Goal: Information Seeking & Learning: Learn about a topic

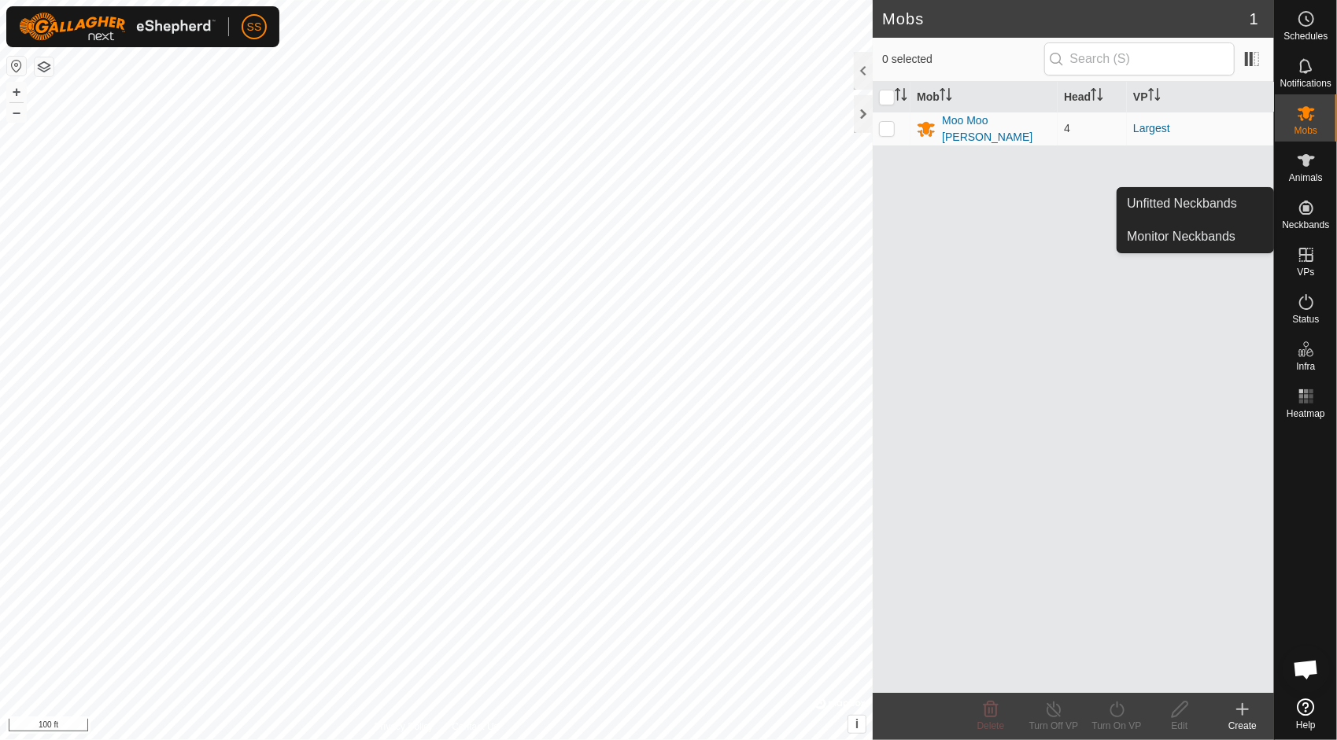
click at [1309, 208] on icon at bounding box center [1305, 207] width 19 height 19
click at [1200, 196] on link "Unfitted Neckbands" at bounding box center [1195, 203] width 156 height 31
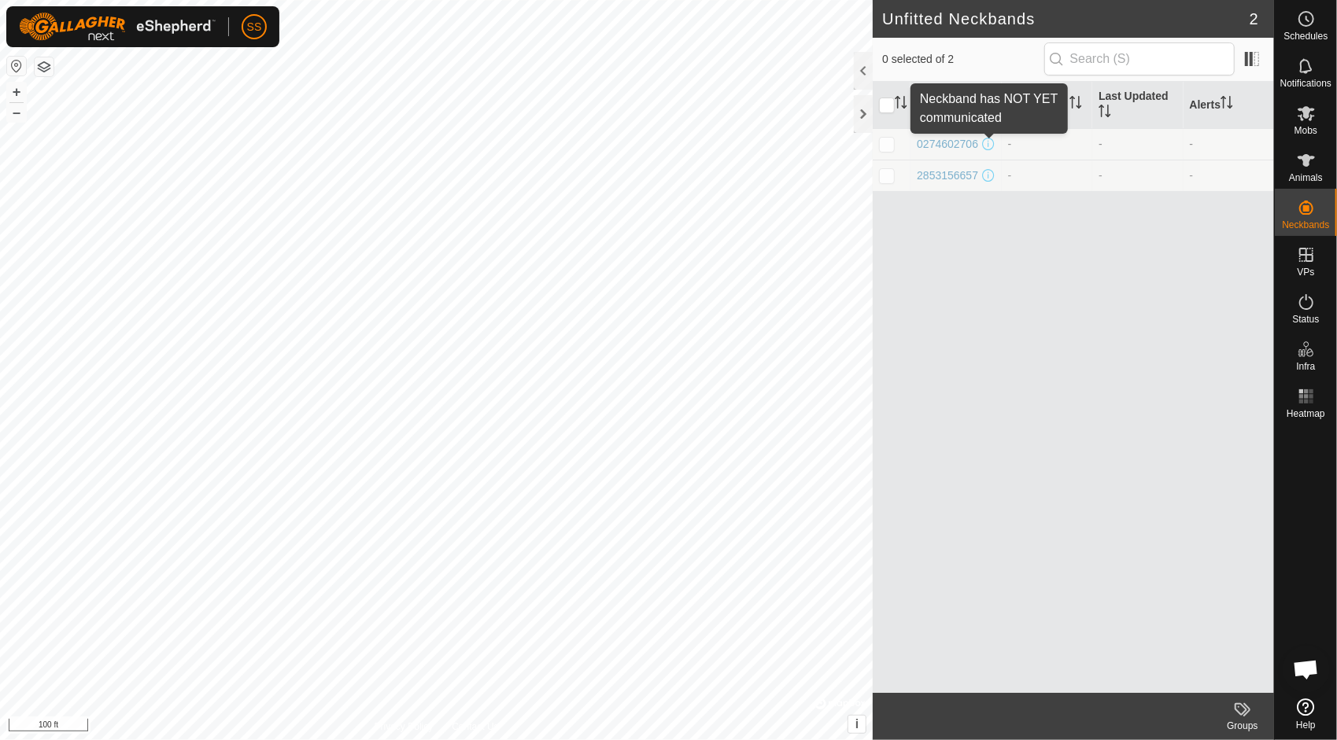
click at [988, 140] on span at bounding box center [989, 144] width 13 height 13
click at [941, 142] on div "0274602706" at bounding box center [946, 144] width 61 height 17
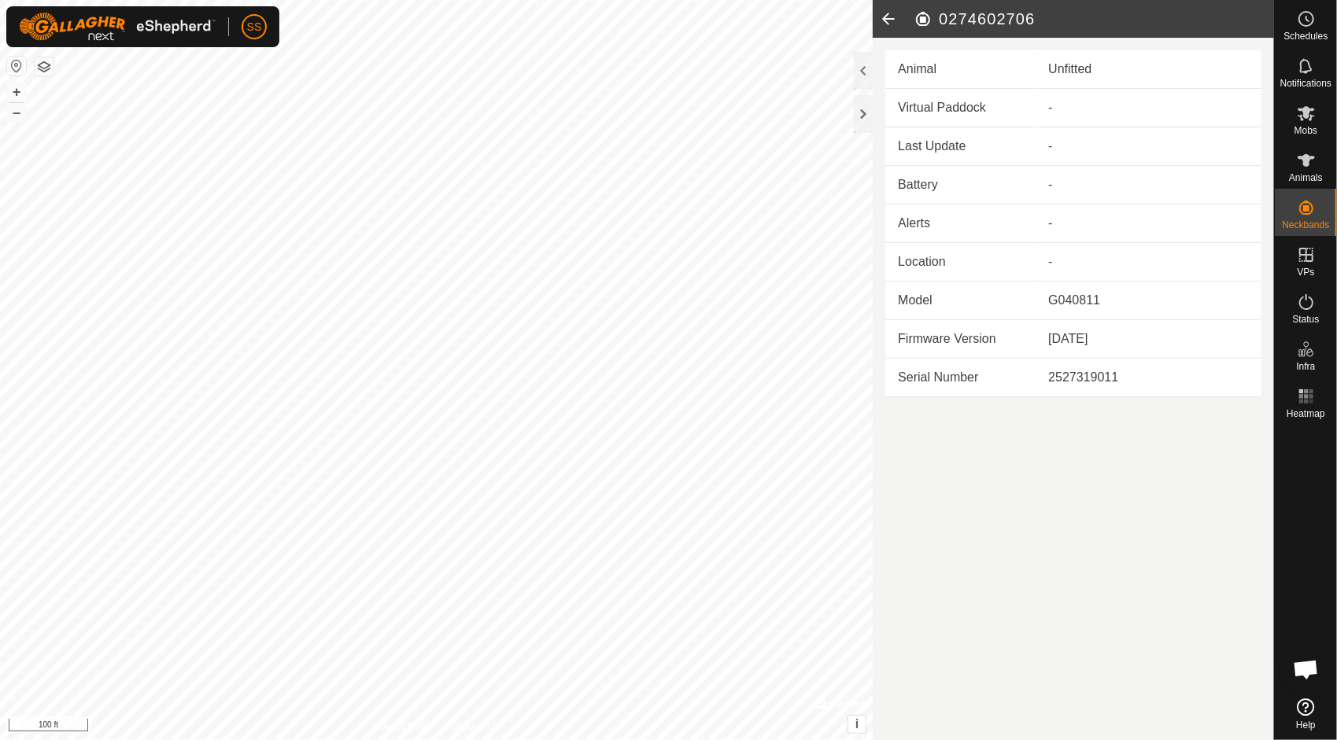
click at [1075, 66] on div "Unfitted" at bounding box center [1148, 69] width 201 height 19
click at [1051, 101] on app-display-virtual-paddock-transition "-" at bounding box center [1050, 107] width 4 height 13
click at [894, 18] on icon at bounding box center [887, 19] width 31 height 38
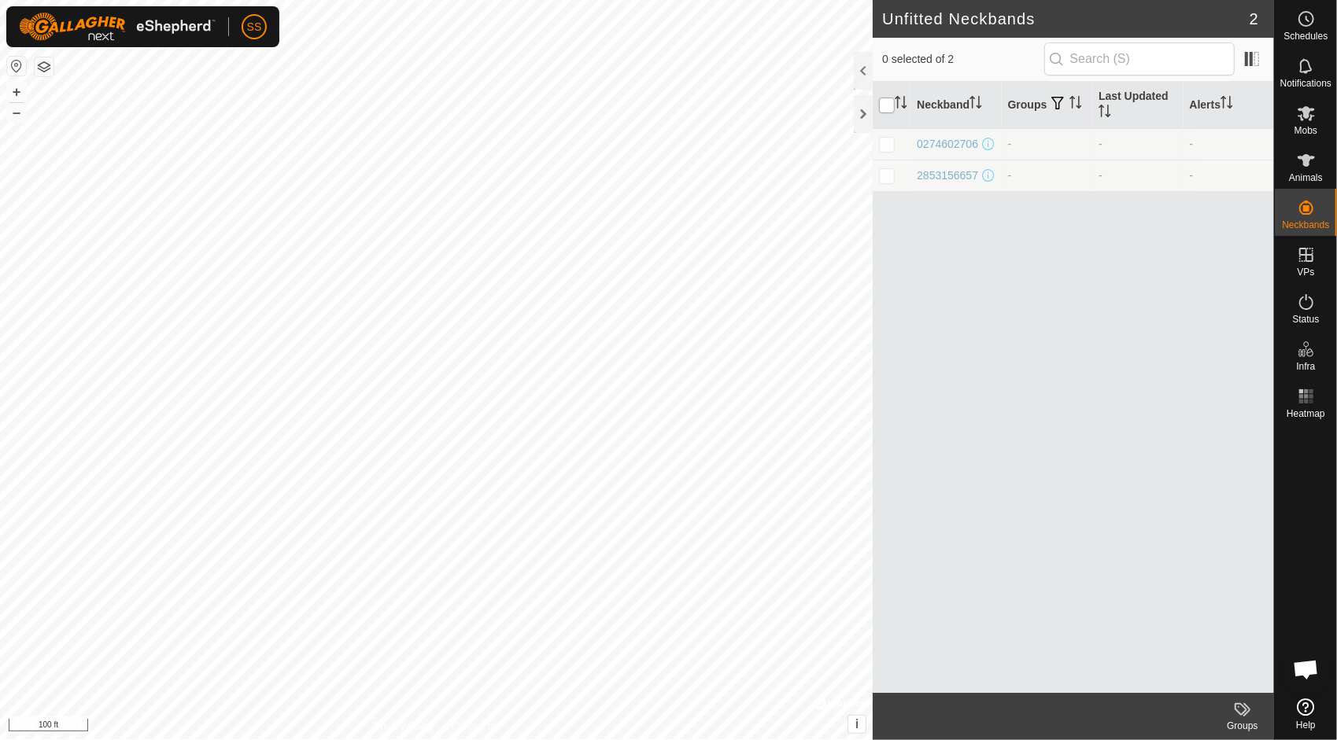
click at [886, 101] on input "checkbox" at bounding box center [887, 106] width 16 height 16
checkbox input "true"
click at [883, 98] on input "checkbox" at bounding box center [887, 106] width 16 height 16
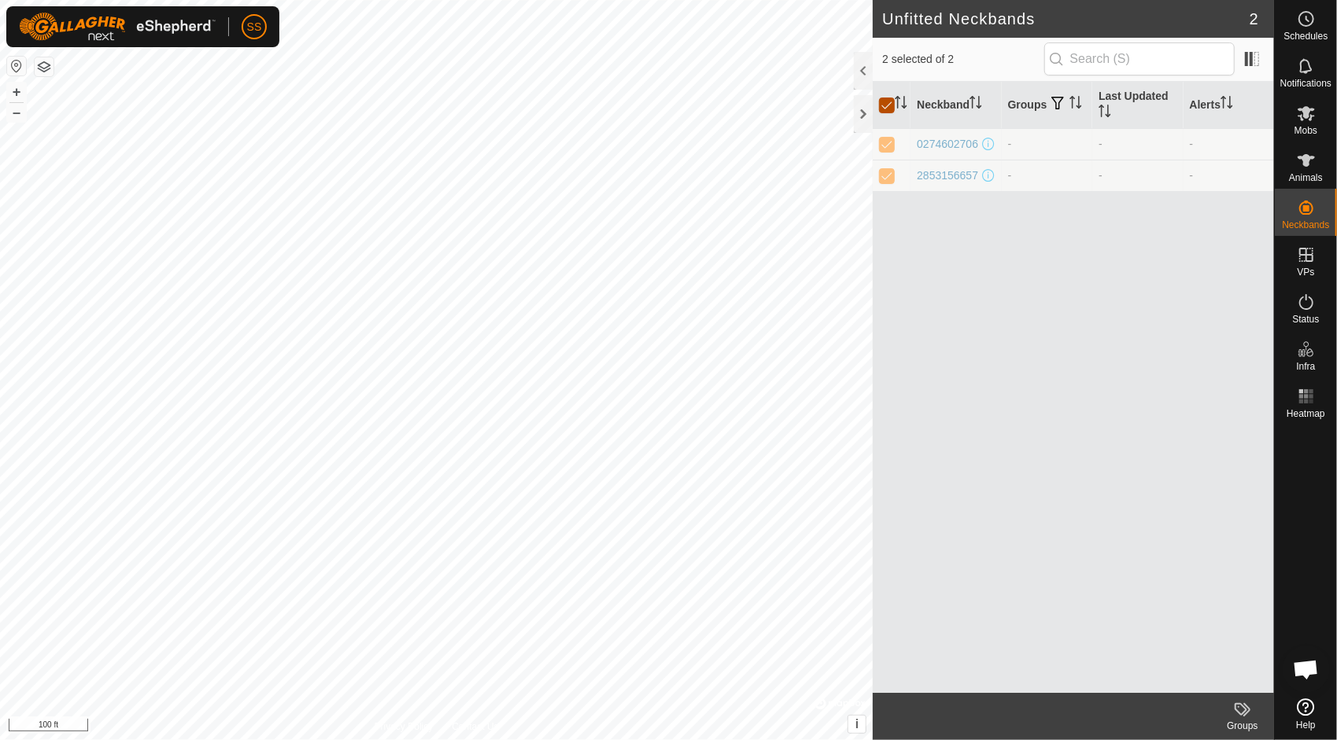
checkbox input "false"
click at [942, 142] on div "0274602706" at bounding box center [946, 144] width 61 height 17
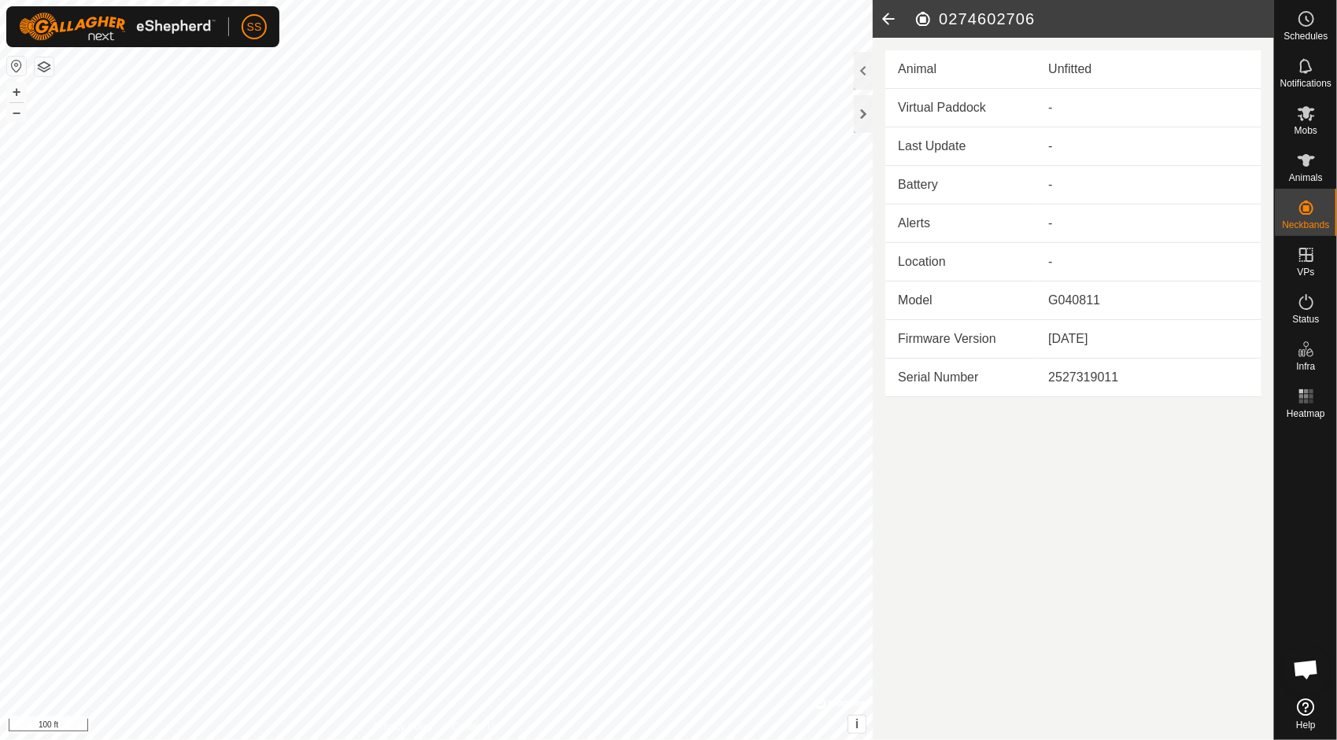
click at [1069, 99] on td "-" at bounding box center [1148, 108] width 226 height 39
click at [1312, 124] on es-mob-svg-icon at bounding box center [1306, 113] width 28 height 25
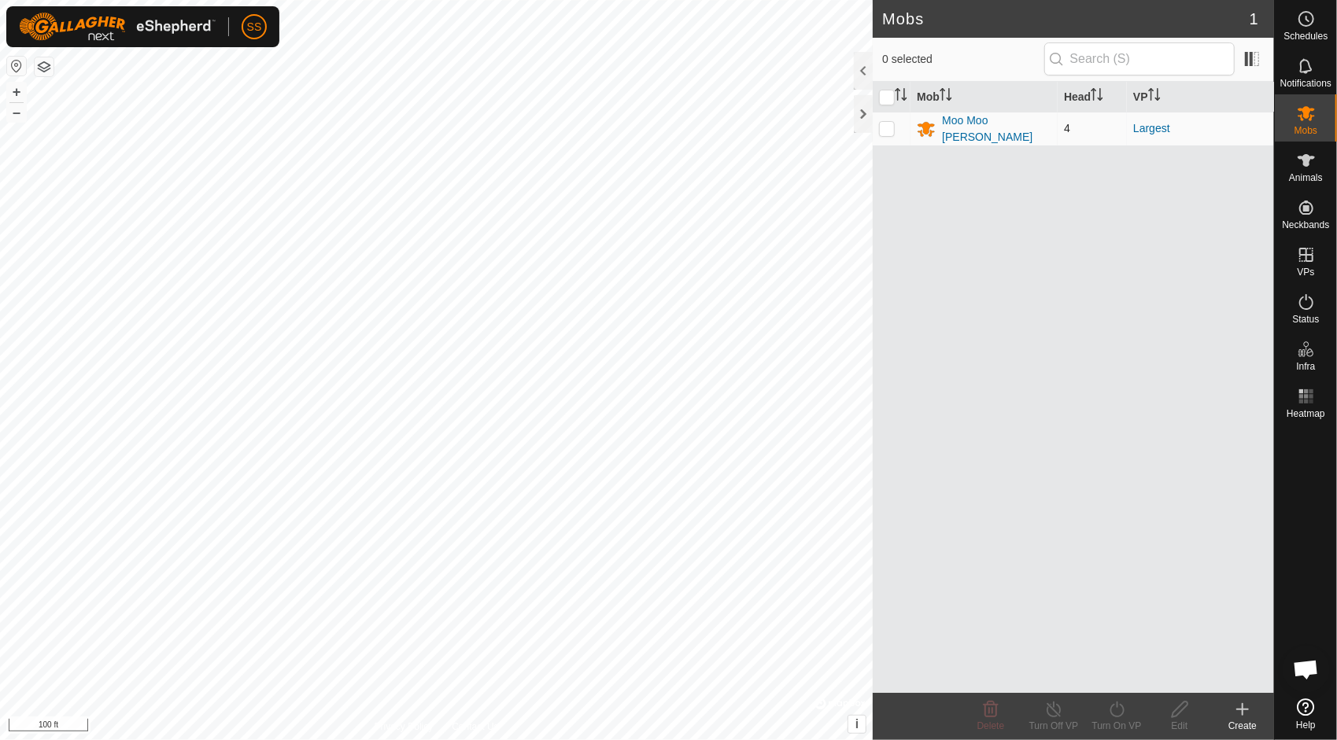
click at [891, 124] on p-checkbox at bounding box center [887, 128] width 16 height 13
checkbox input "true"
click at [998, 127] on div "Moo Moo [PERSON_NAME]" at bounding box center [996, 128] width 109 height 33
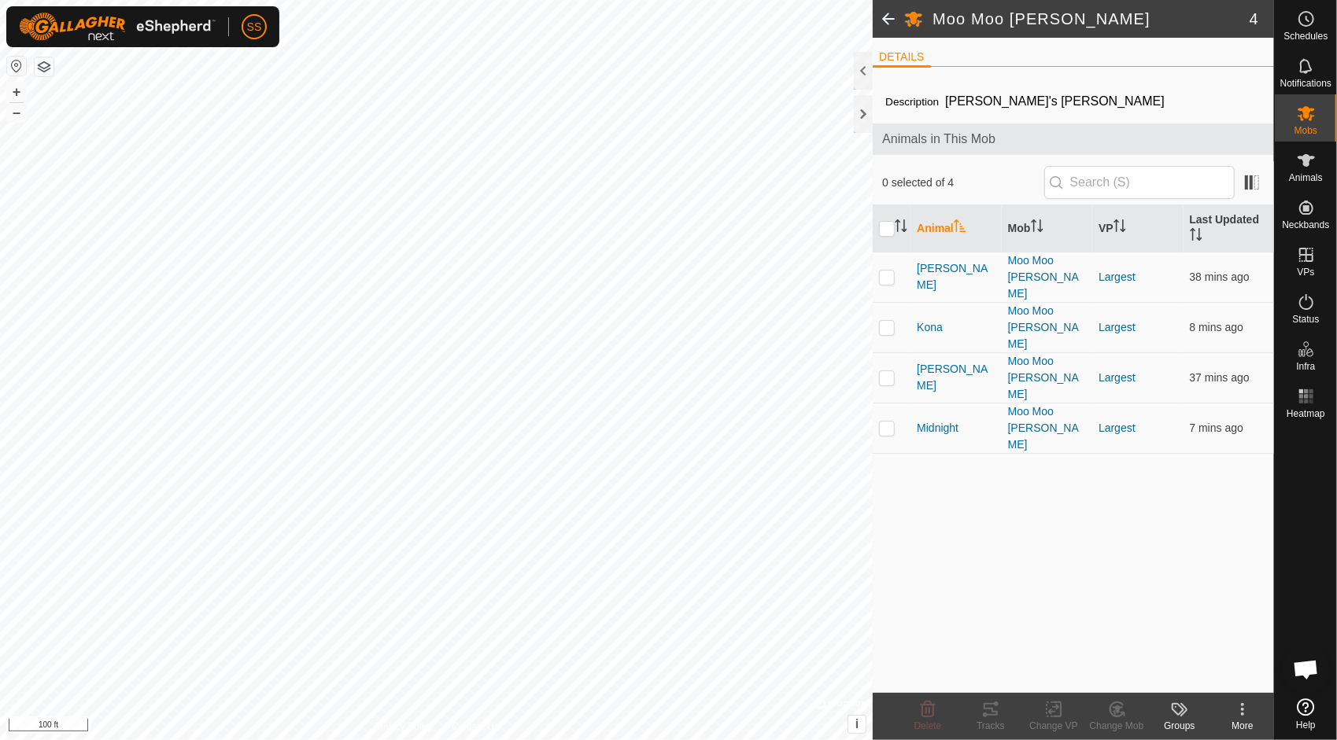
click at [974, 103] on span "[PERSON_NAME]'s [PERSON_NAME]" at bounding box center [1055, 101] width 232 height 26
click at [1290, 445] on div at bounding box center [1305, 558] width 62 height 267
click at [1307, 318] on span "Status" at bounding box center [1305, 319] width 27 height 9
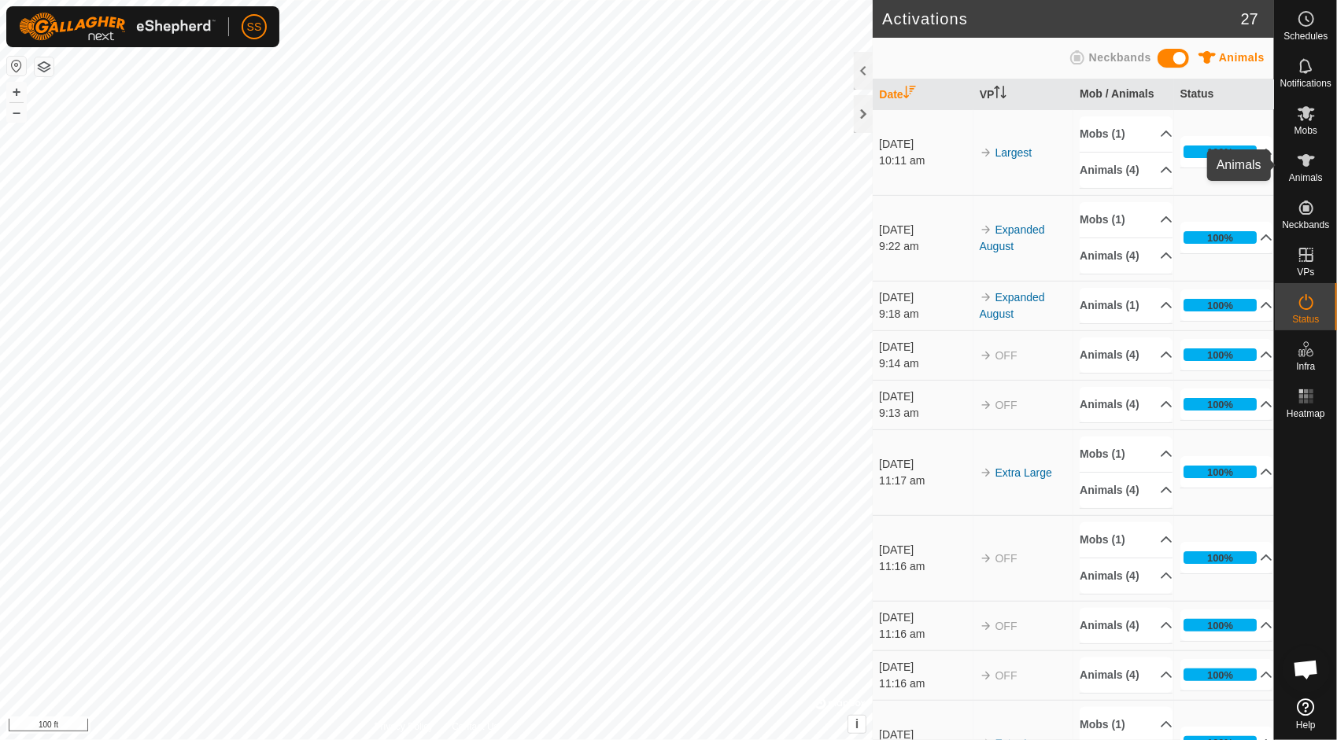
click at [1306, 164] on icon at bounding box center [1305, 160] width 17 height 13
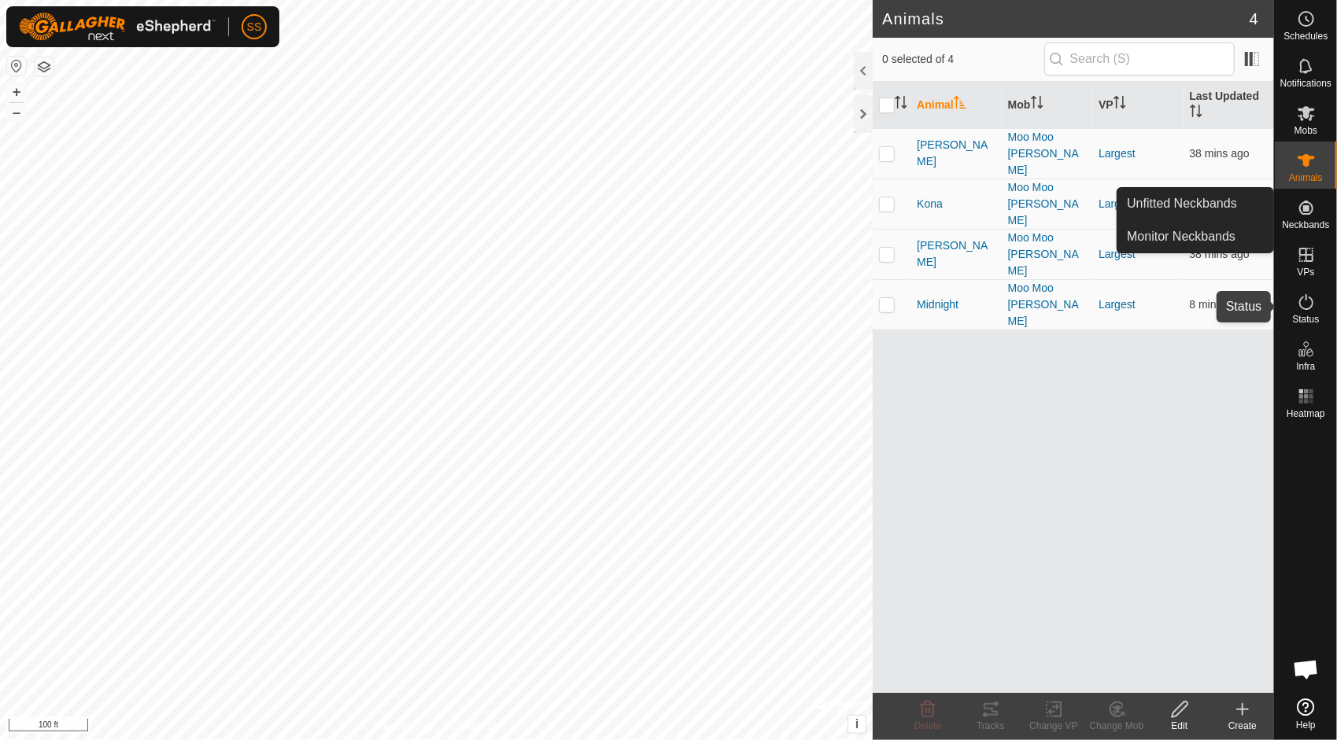
click at [1304, 301] on icon at bounding box center [1305, 302] width 19 height 19
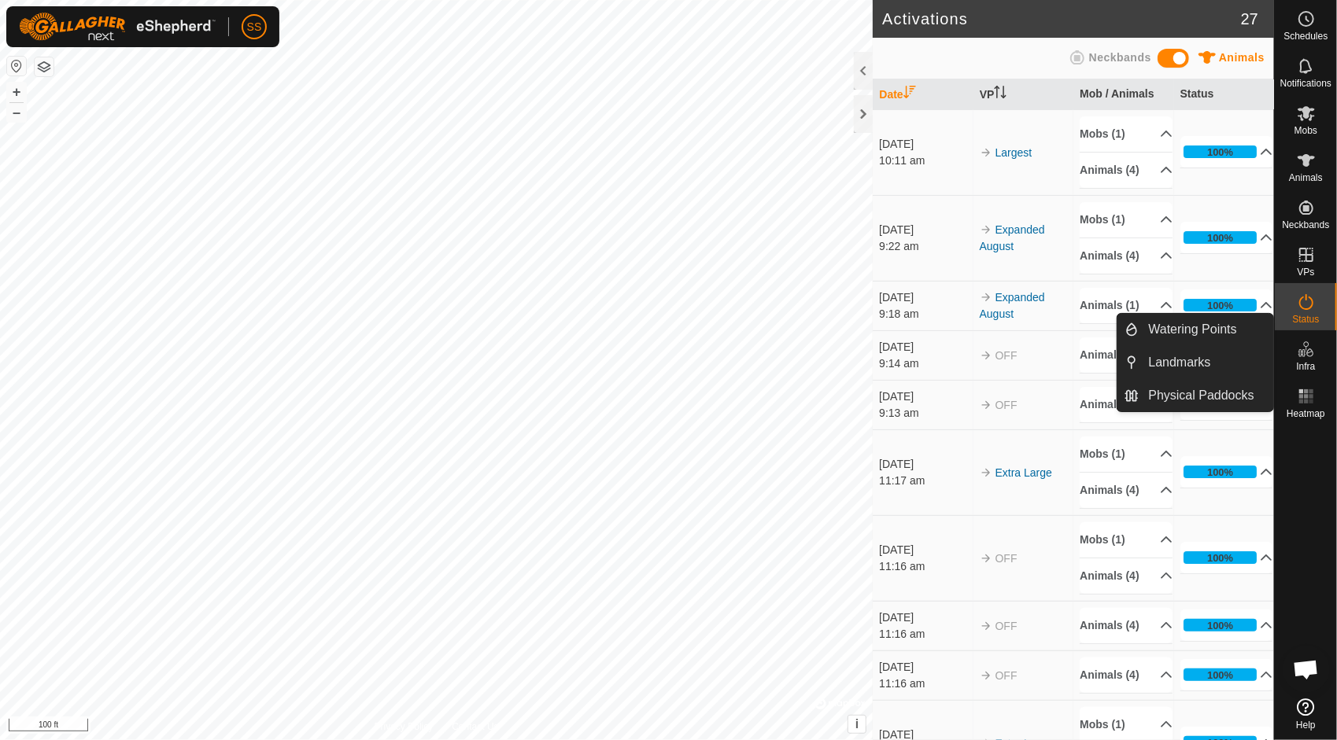
click at [1306, 349] on icon at bounding box center [1305, 349] width 19 height 19
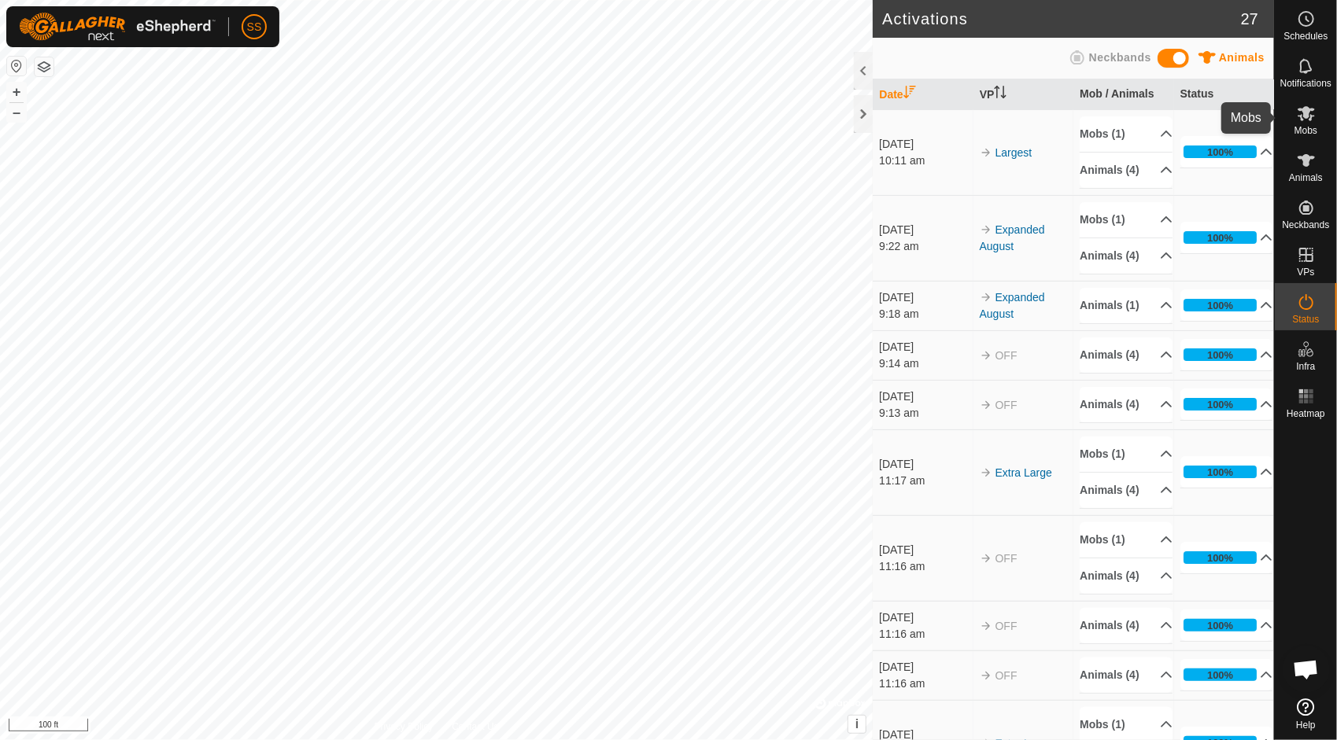
click at [1308, 102] on es-mob-svg-icon at bounding box center [1306, 113] width 28 height 25
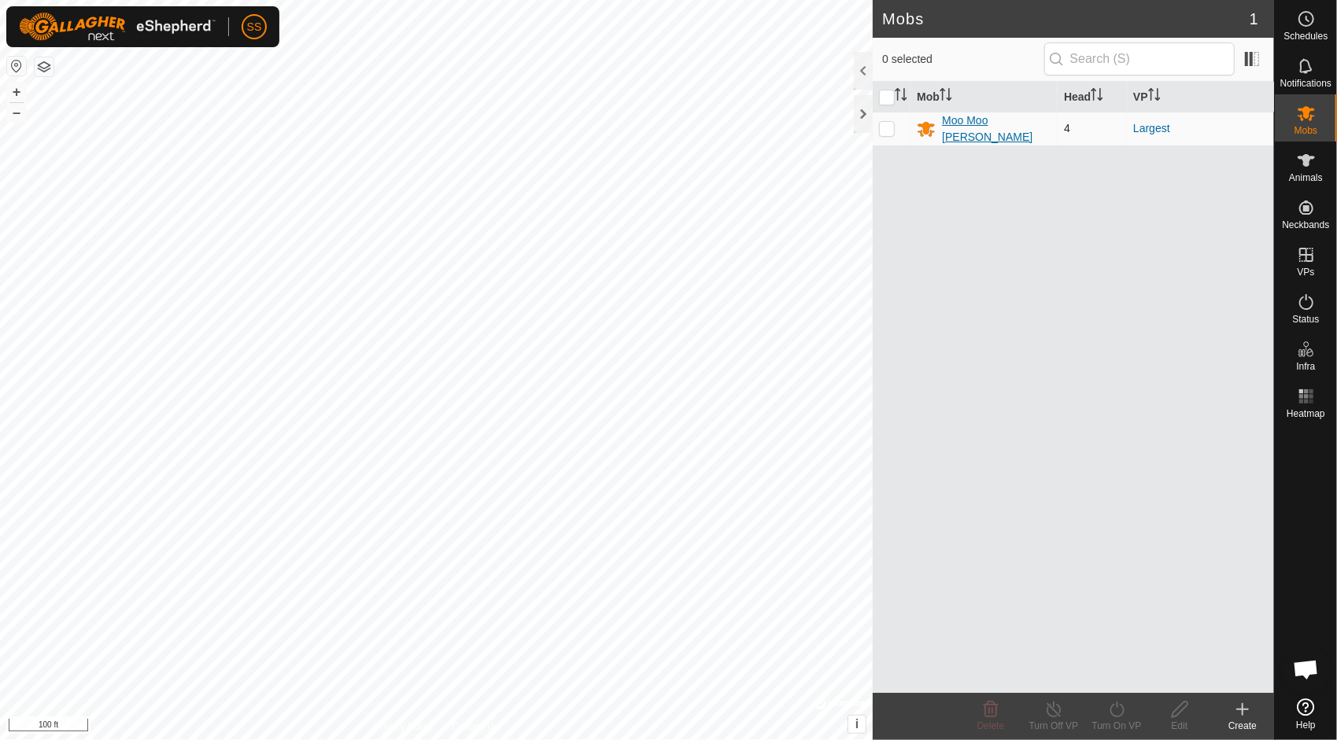
click at [990, 124] on div "Moo Moo [PERSON_NAME]" at bounding box center [996, 128] width 109 height 33
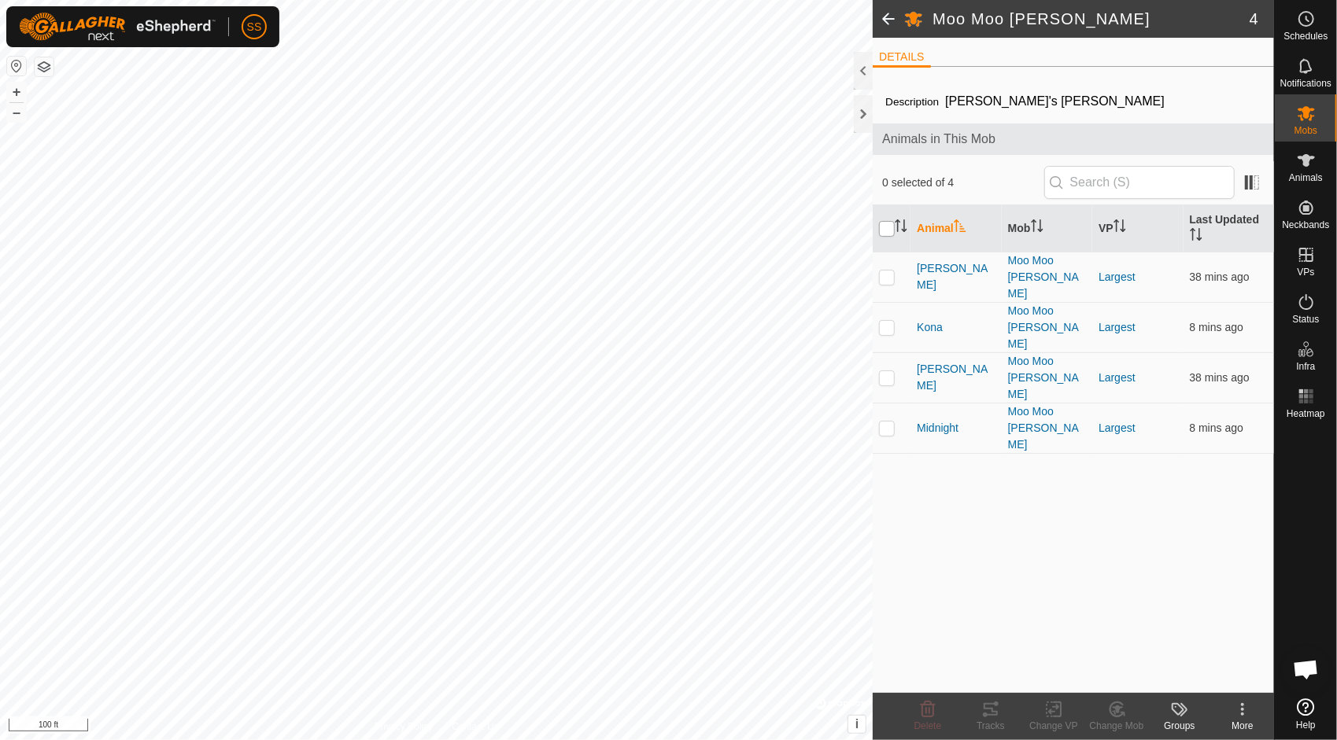
click at [887, 224] on input "checkbox" at bounding box center [887, 229] width 16 height 16
checkbox input "true"
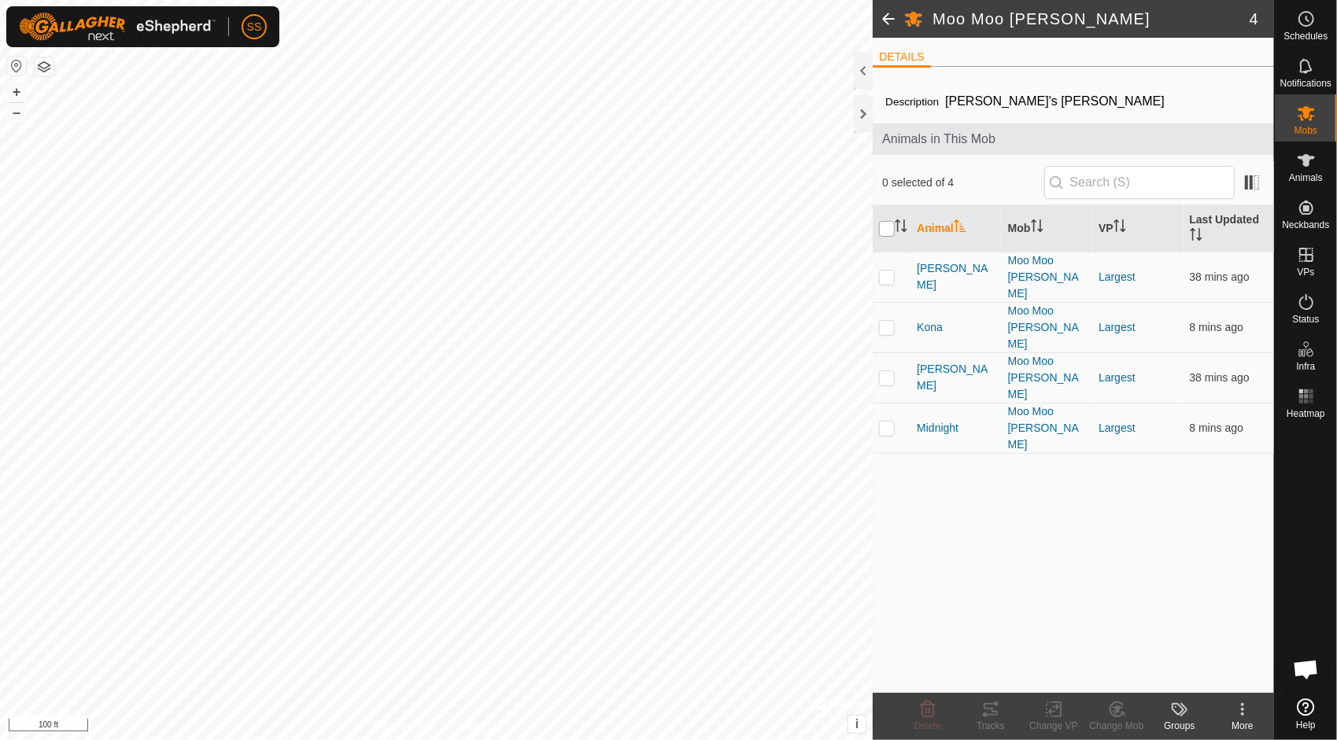
checkbox input "true"
click at [887, 224] on input "checkbox" at bounding box center [887, 229] width 16 height 16
checkbox input "false"
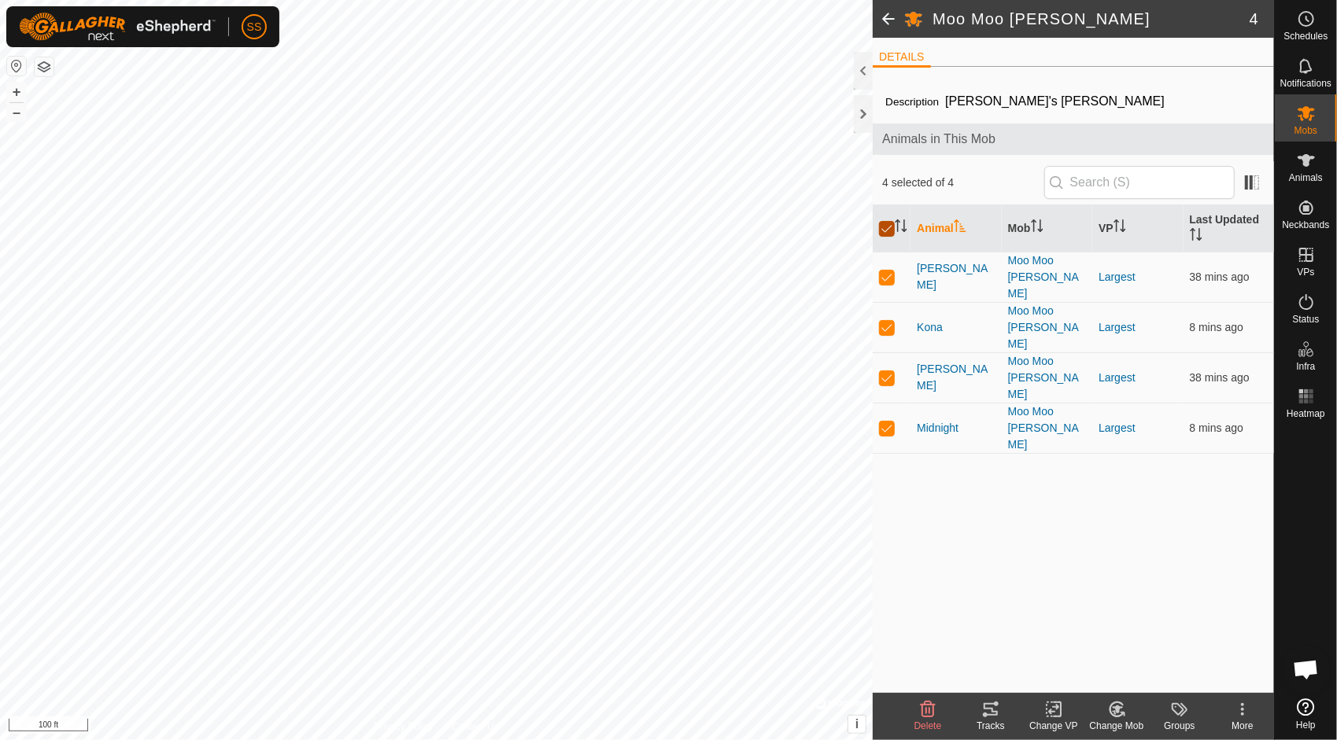
checkbox input "false"
click at [887, 224] on input "checkbox" at bounding box center [887, 229] width 16 height 16
checkbox input "true"
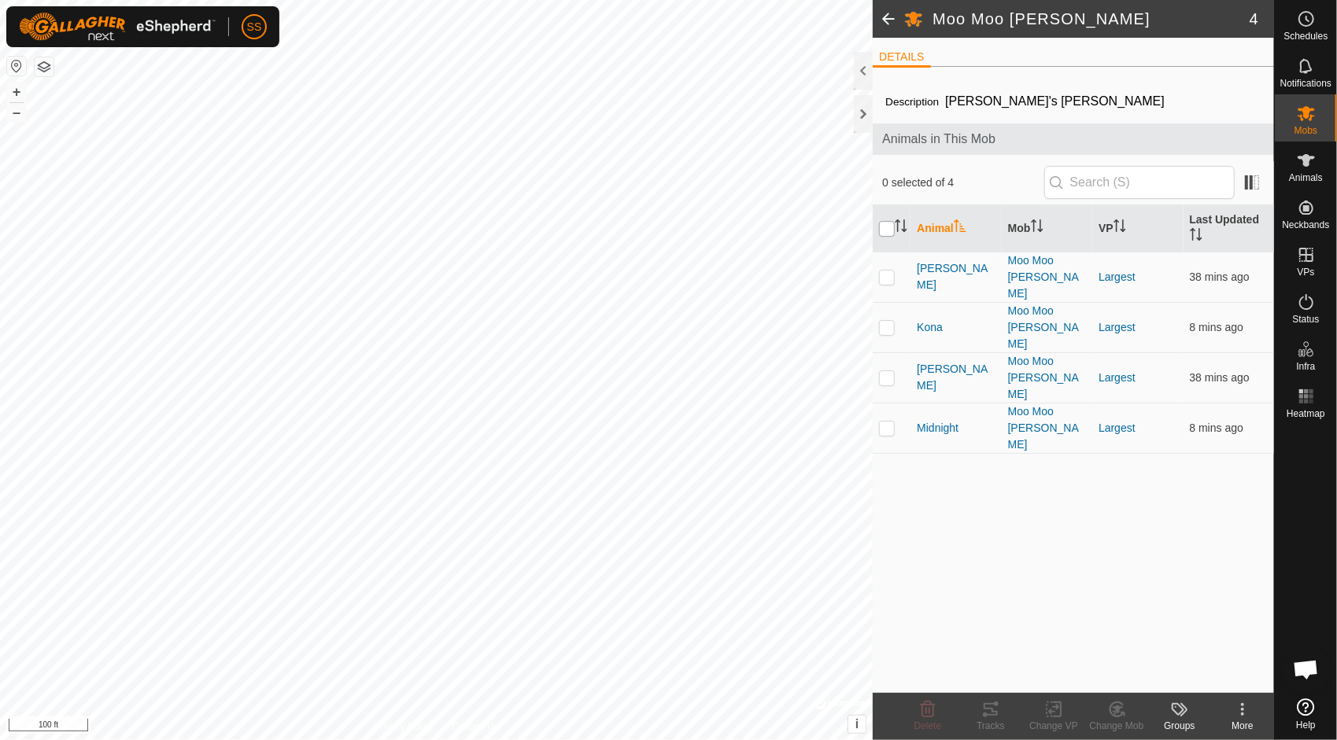
checkbox input "true"
click at [862, 77] on div at bounding box center [863, 71] width 19 height 38
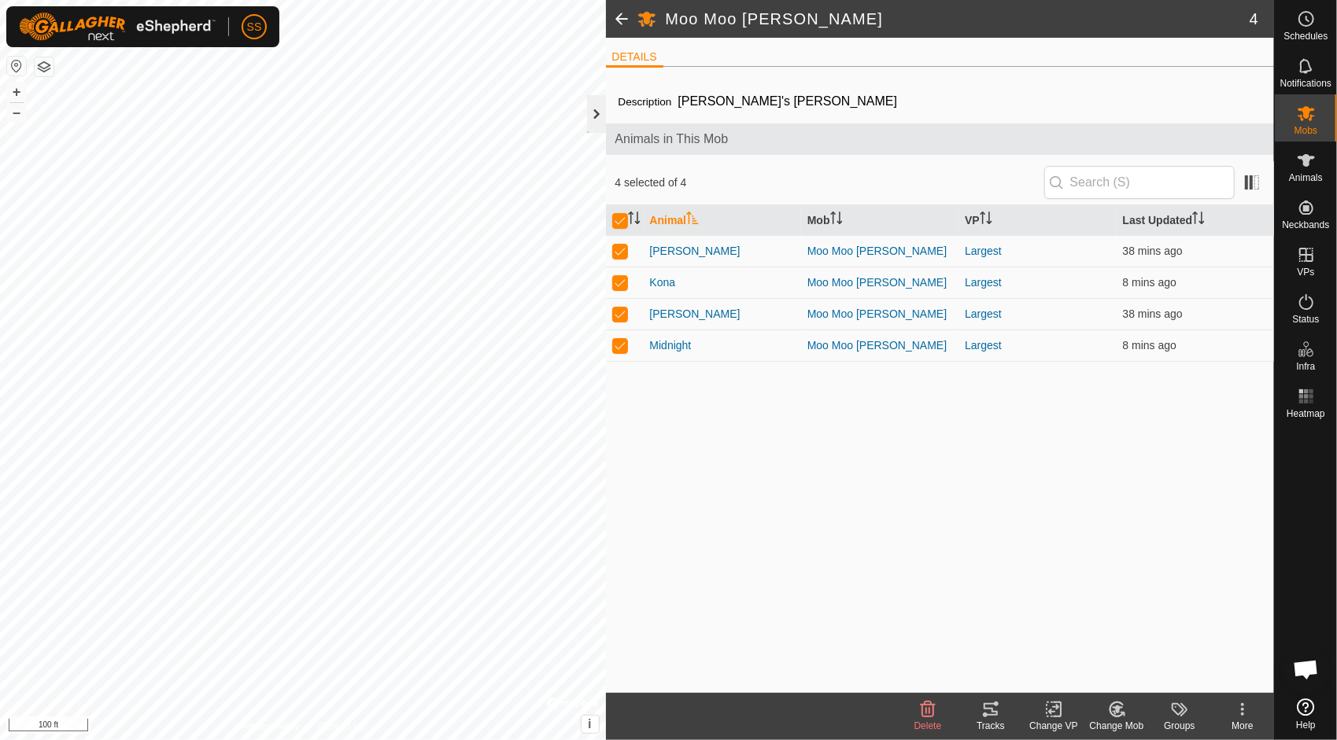
click at [599, 111] on div at bounding box center [596, 114] width 19 height 38
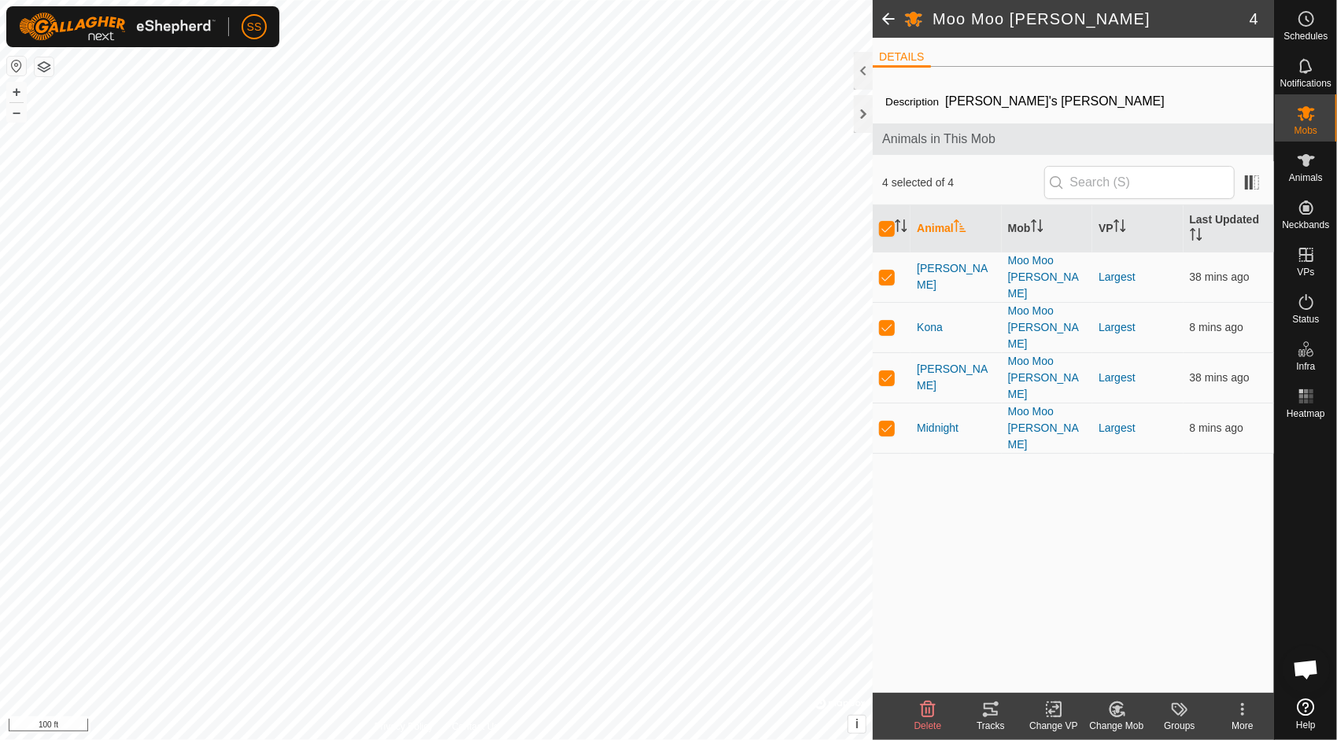
click at [994, 706] on icon at bounding box center [990, 709] width 19 height 19
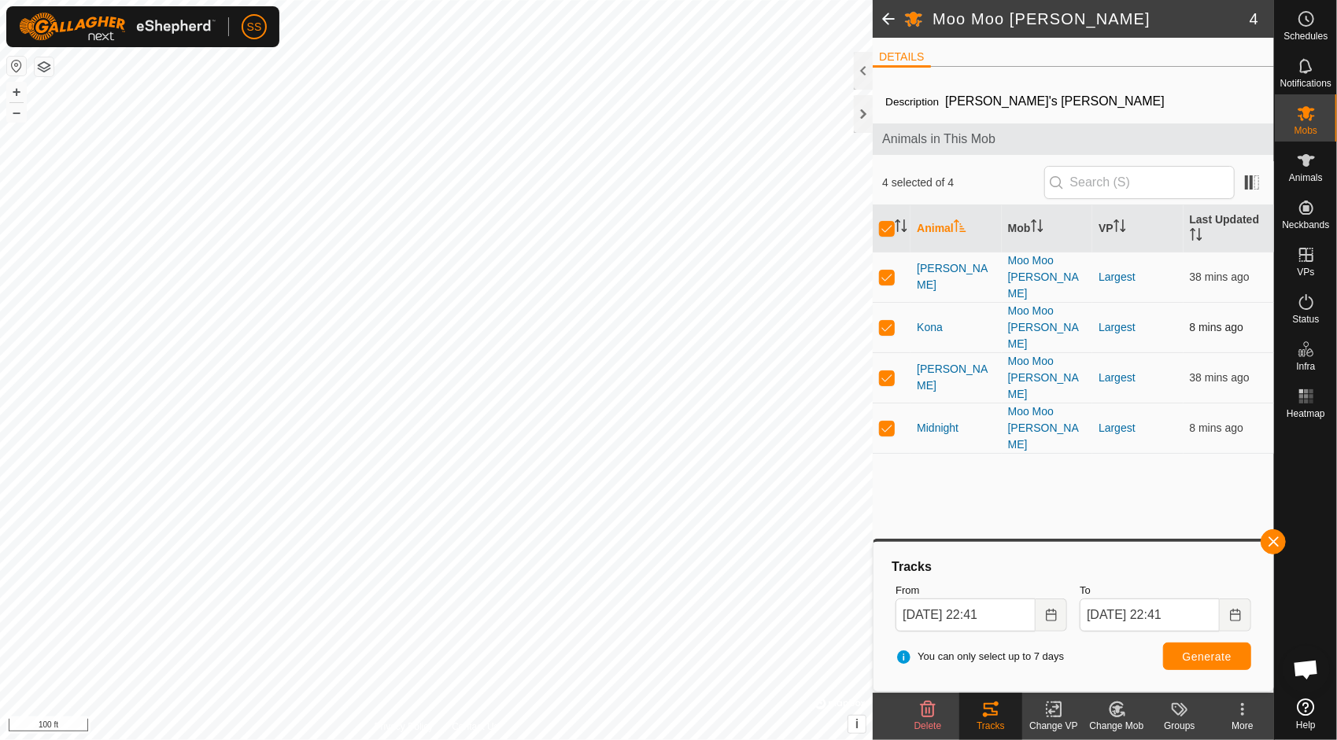
click at [892, 321] on p-checkbox at bounding box center [887, 327] width 16 height 13
checkbox input "false"
click at [887, 371] on p-checkbox at bounding box center [887, 377] width 16 height 13
checkbox input "false"
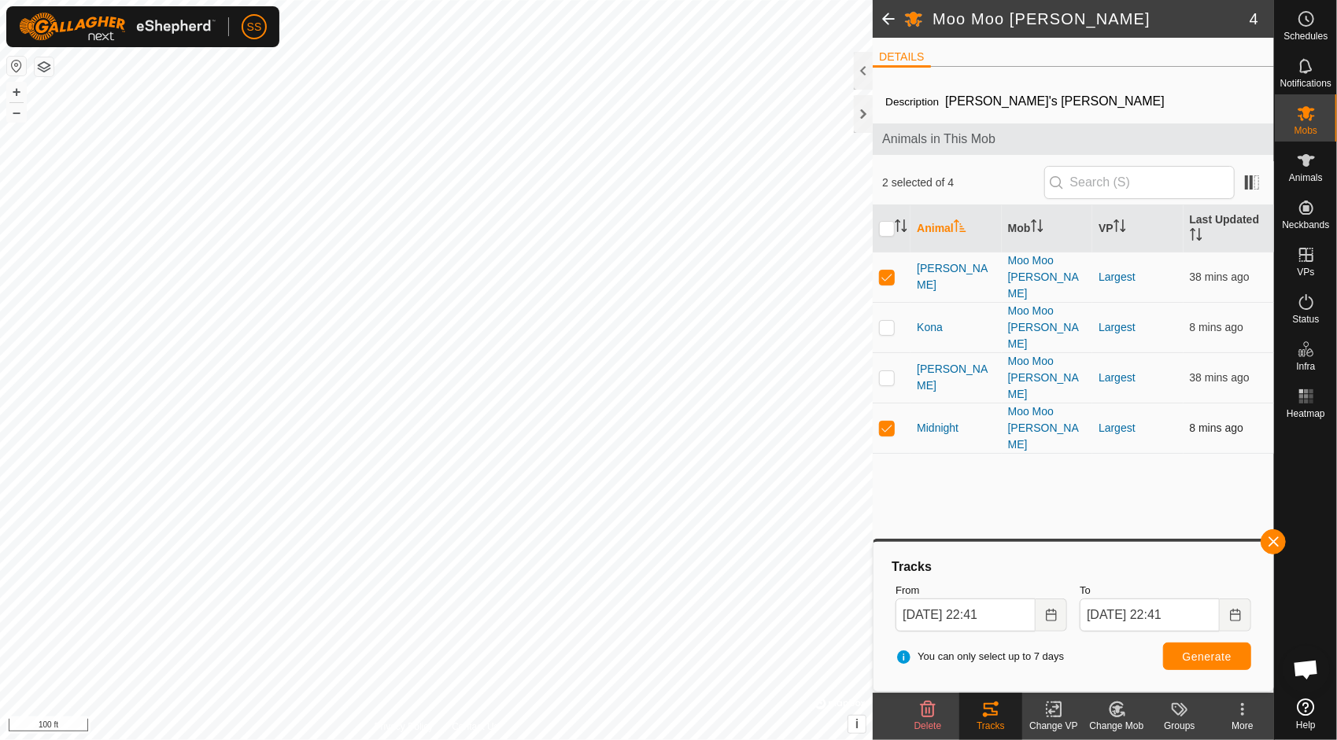
click at [887, 422] on p-checkbox at bounding box center [887, 428] width 16 height 13
checkbox input "false"
click at [885, 271] on p-checkbox at bounding box center [887, 277] width 16 height 13
checkbox input "false"
click at [886, 234] on input "checkbox" at bounding box center [887, 229] width 16 height 16
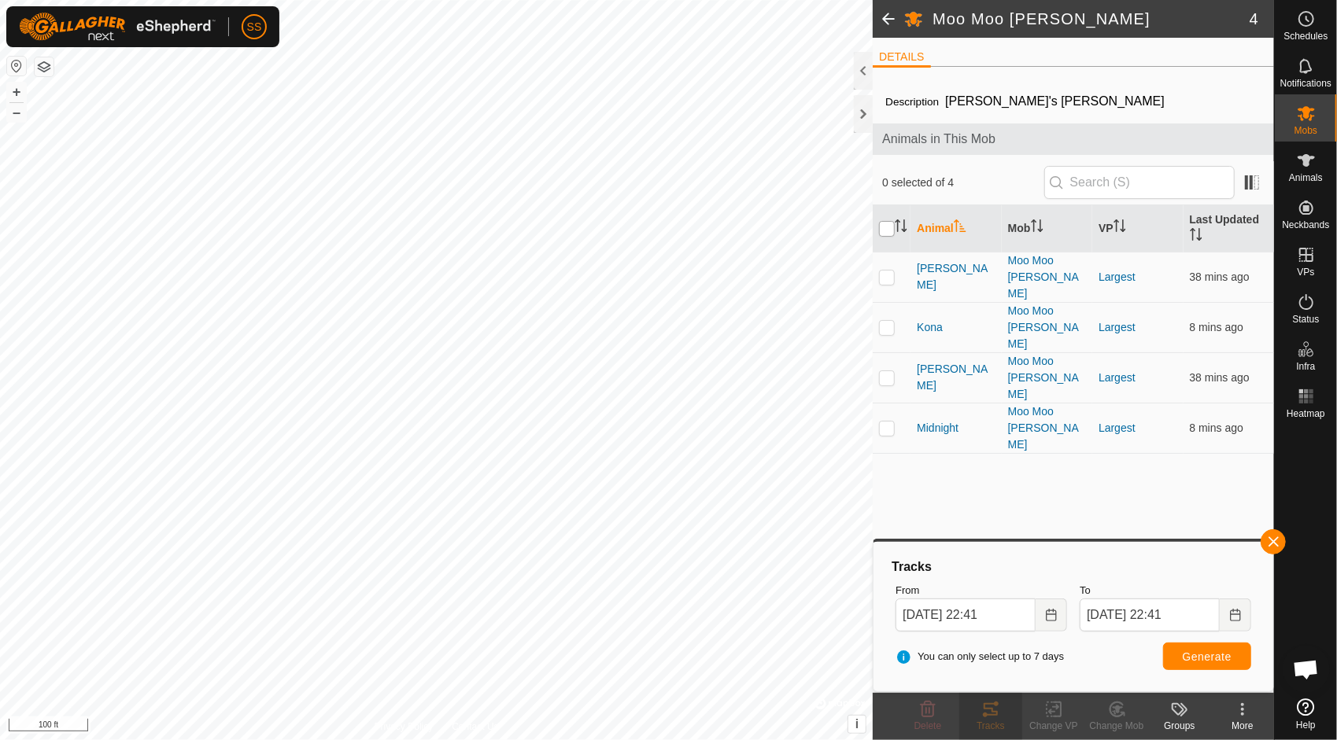
checkbox input "true"
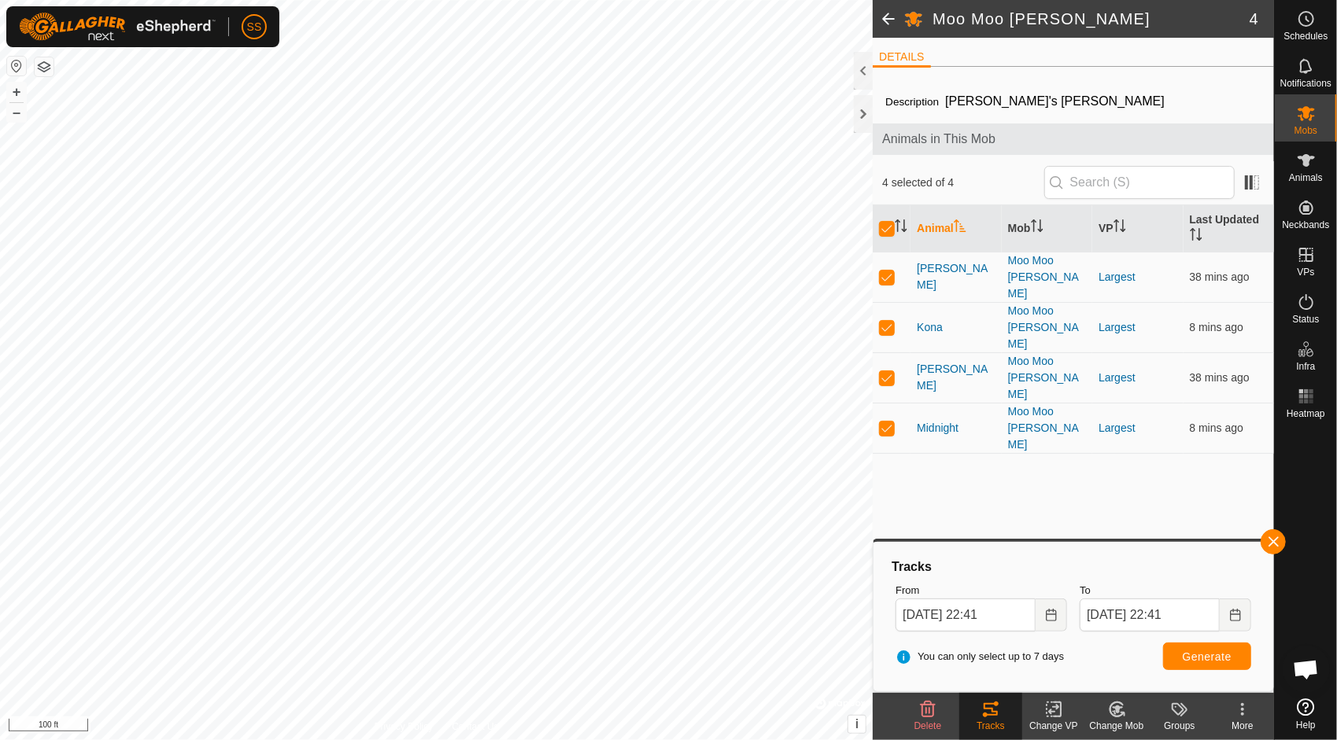
click at [1169, 713] on labels-svg-icon at bounding box center [1179, 709] width 63 height 19
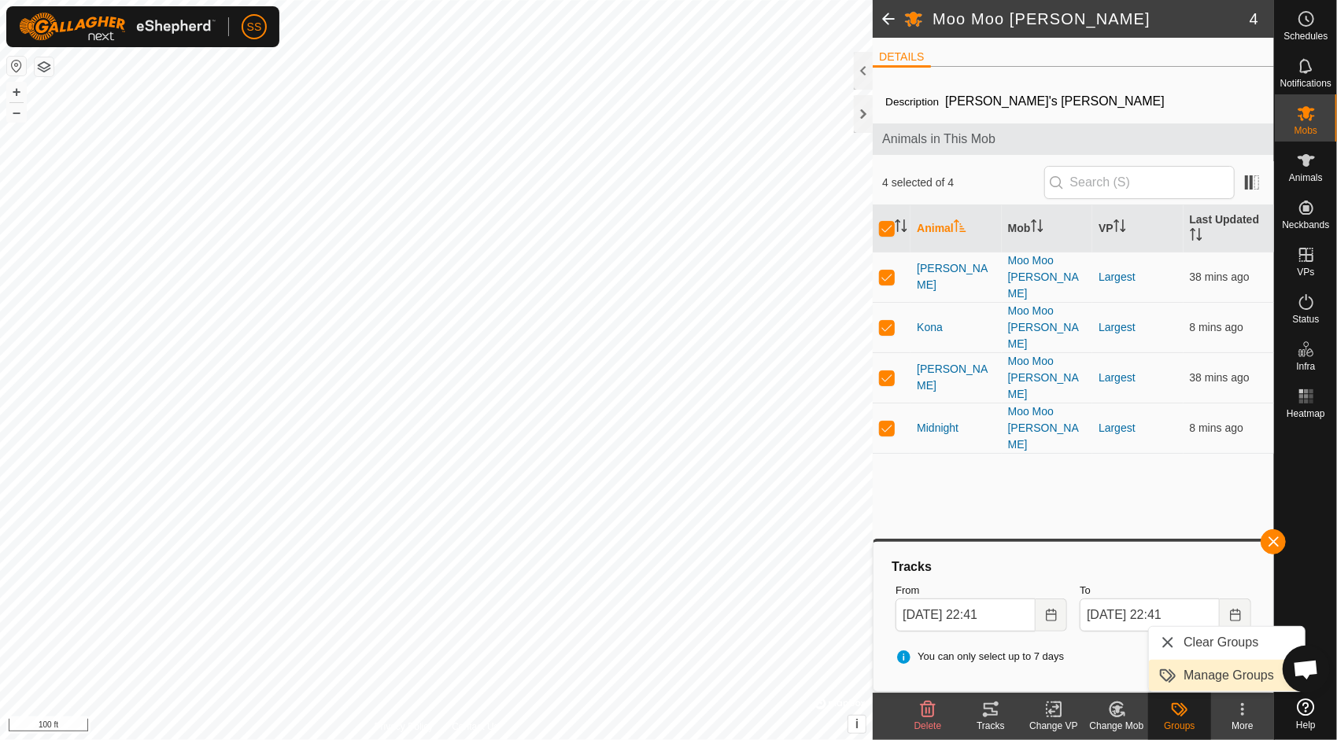
click at [1186, 678] on link "Manage Groups" at bounding box center [1227, 675] width 156 height 31
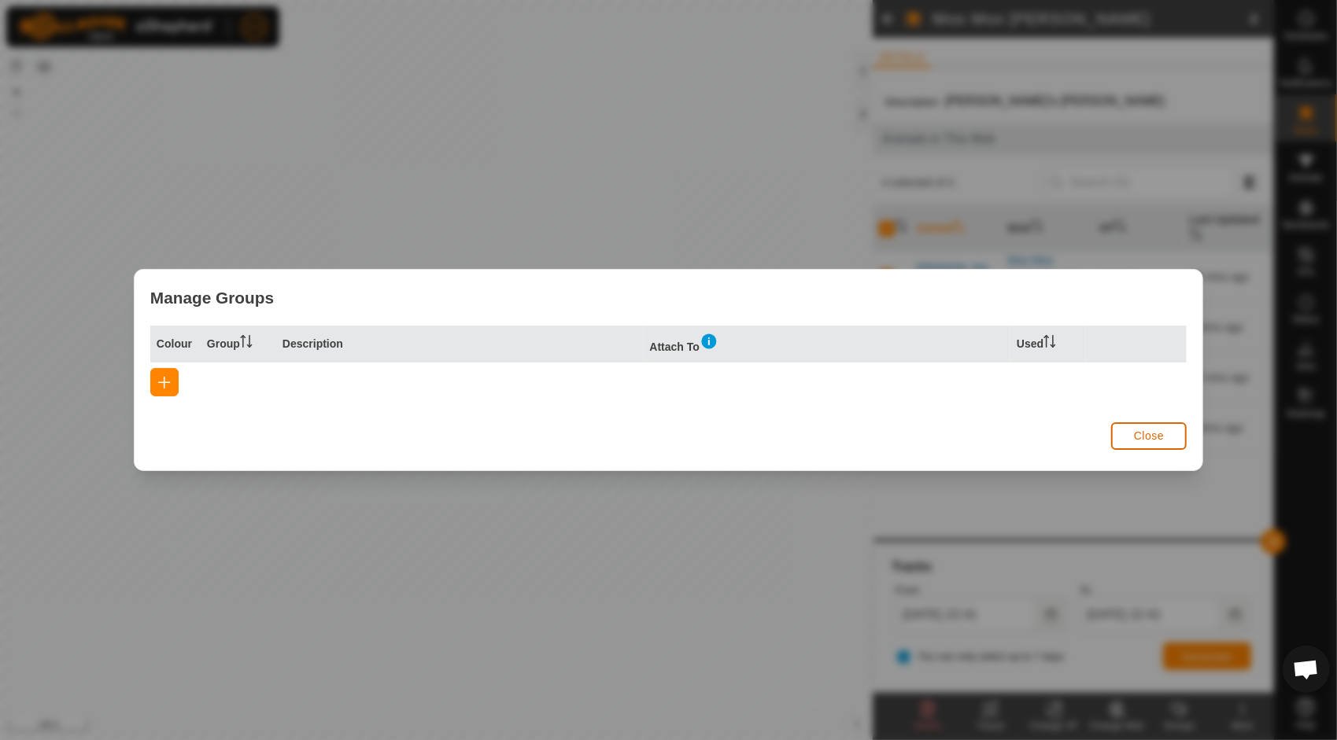
click at [1160, 437] on span "Close" at bounding box center [1149, 436] width 30 height 13
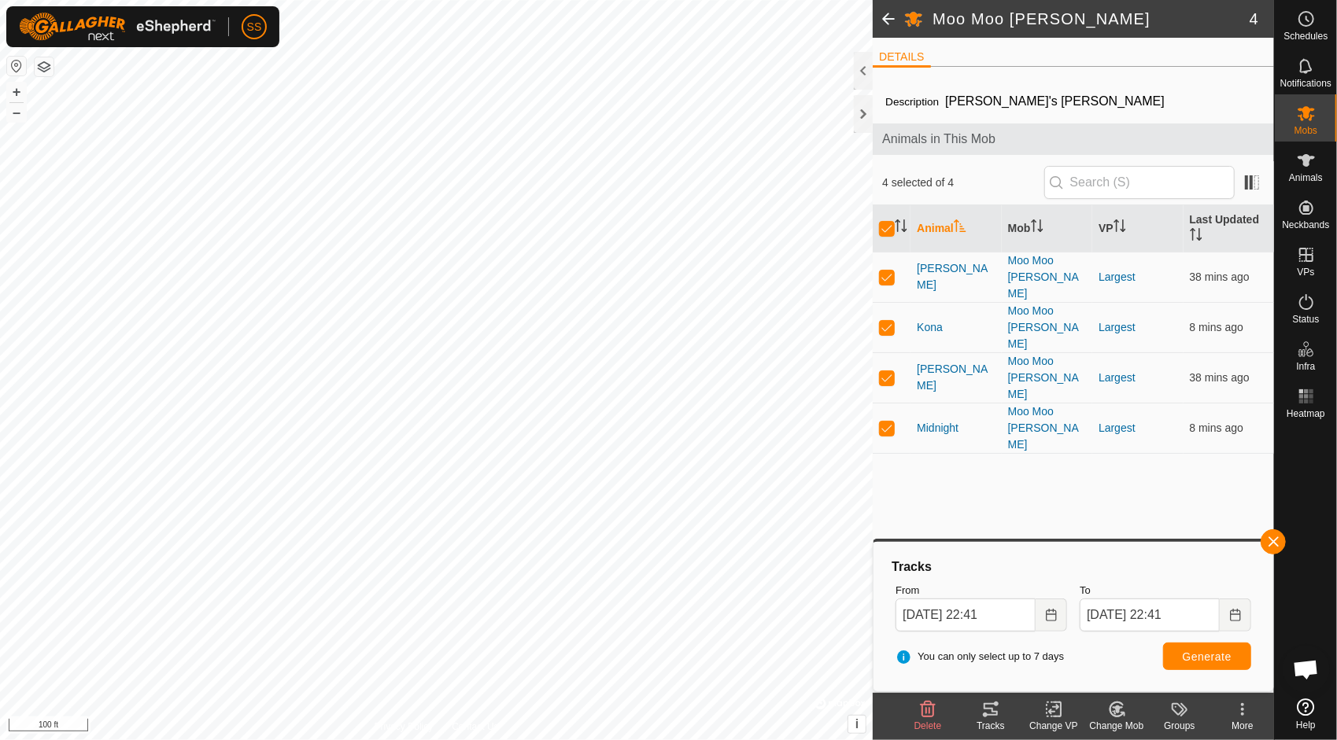
click at [1245, 714] on icon at bounding box center [1242, 709] width 19 height 19
click at [1197, 676] on link "Edit Mob Detail" at bounding box center [1195, 675] width 156 height 31
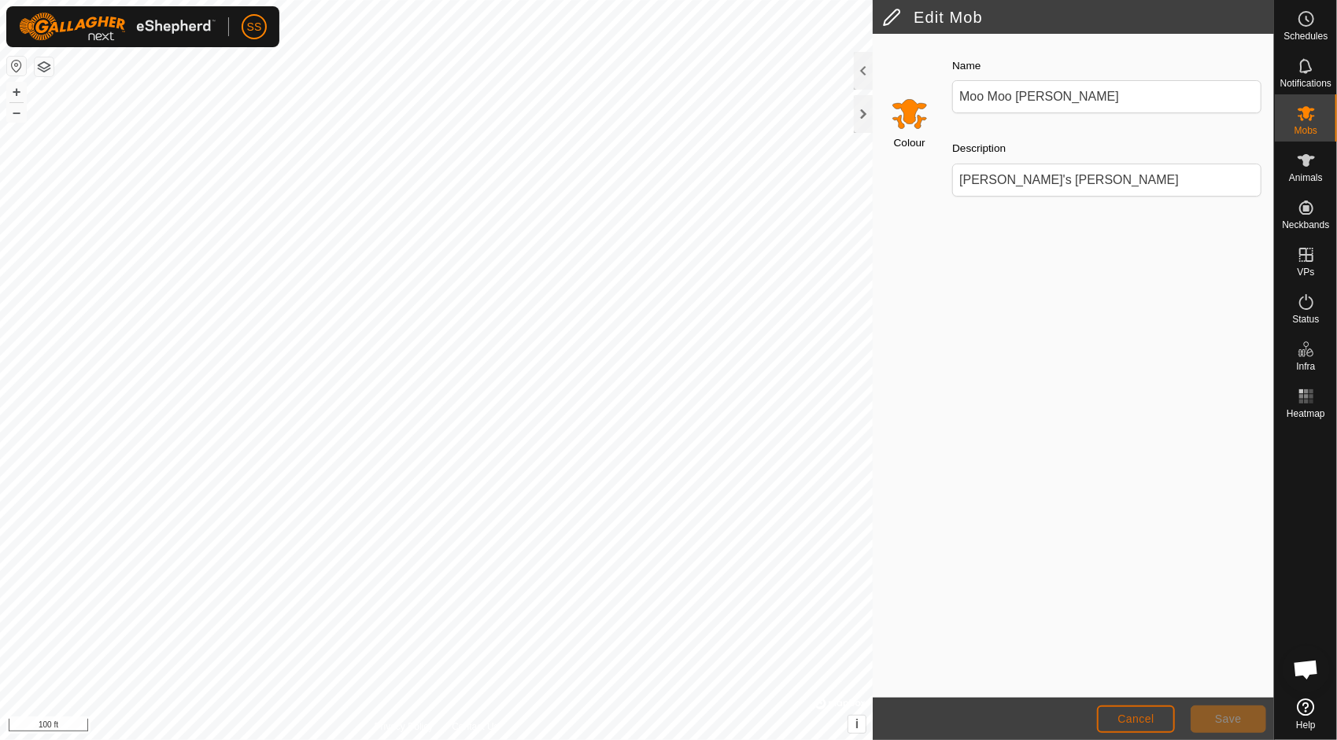
click at [1127, 717] on span "Cancel" at bounding box center [1135, 719] width 37 height 13
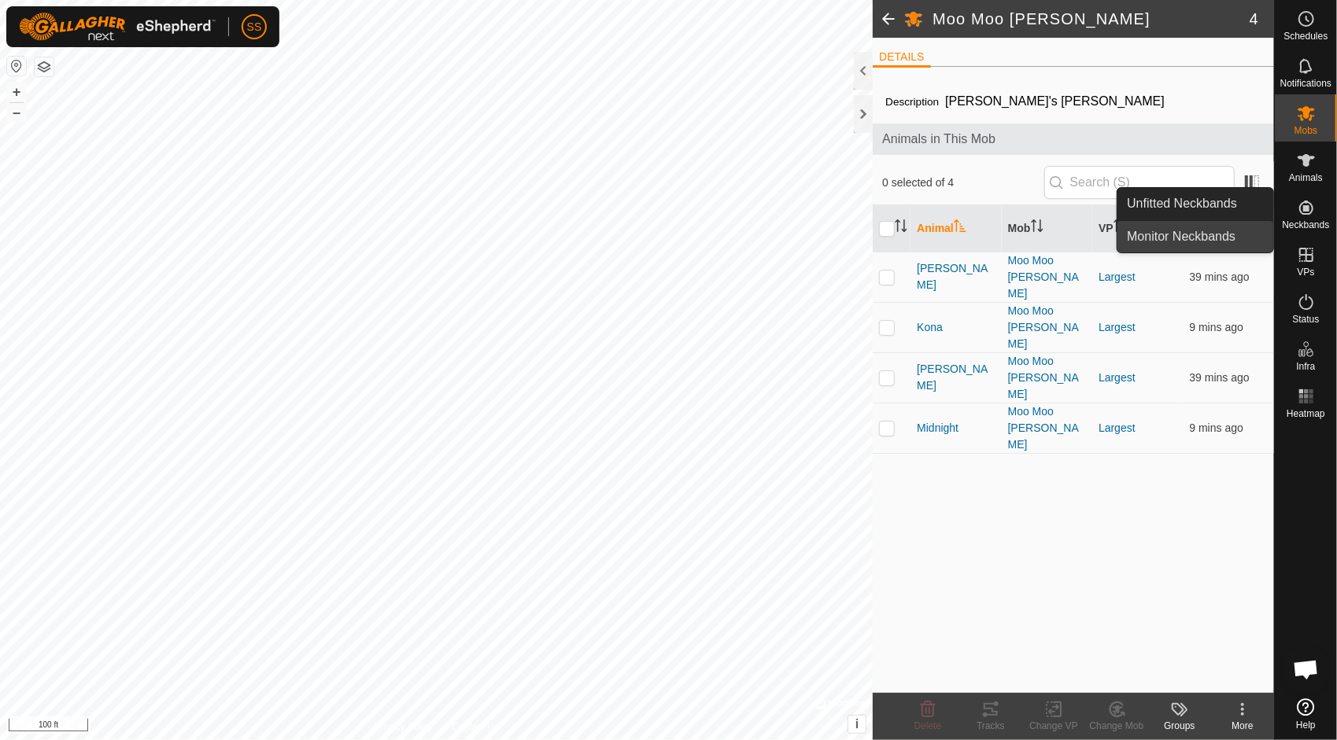
click at [1184, 231] on link "Monitor Neckbands" at bounding box center [1195, 236] width 156 height 31
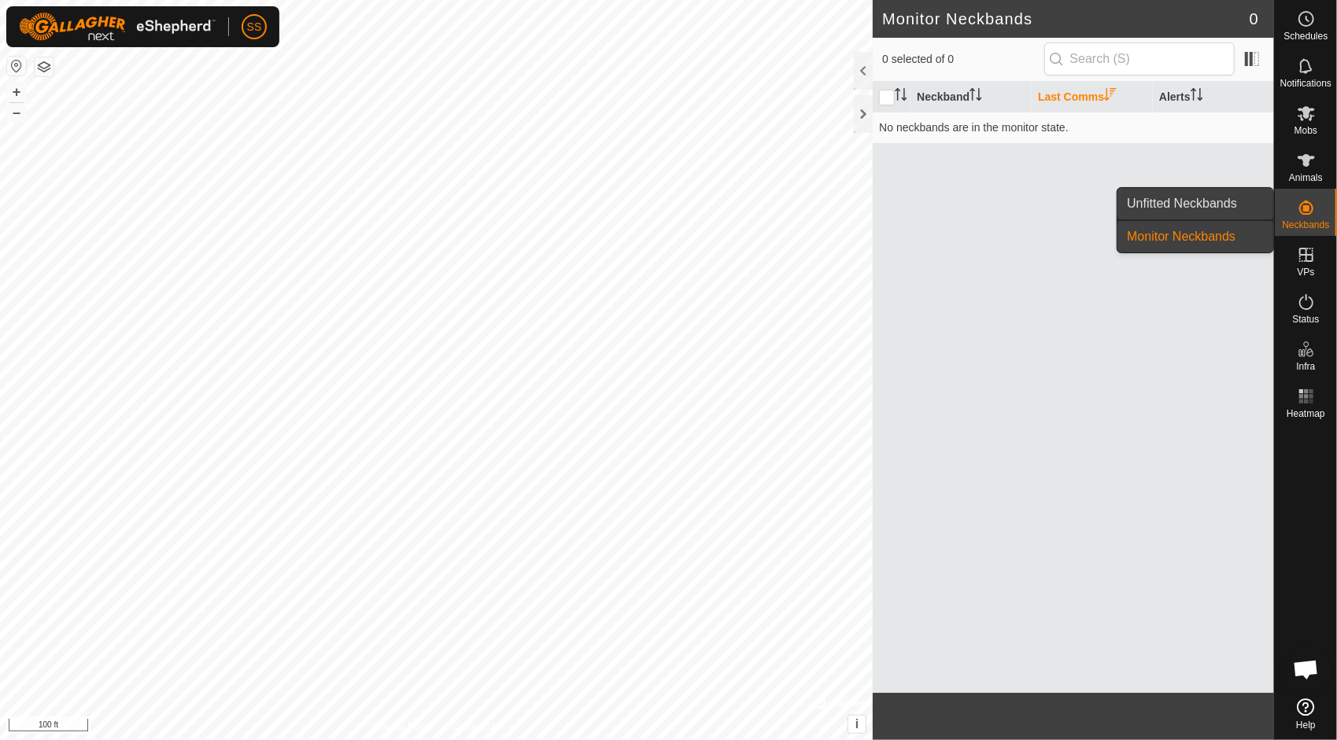
click at [1200, 198] on link "Unfitted Neckbands" at bounding box center [1195, 203] width 156 height 31
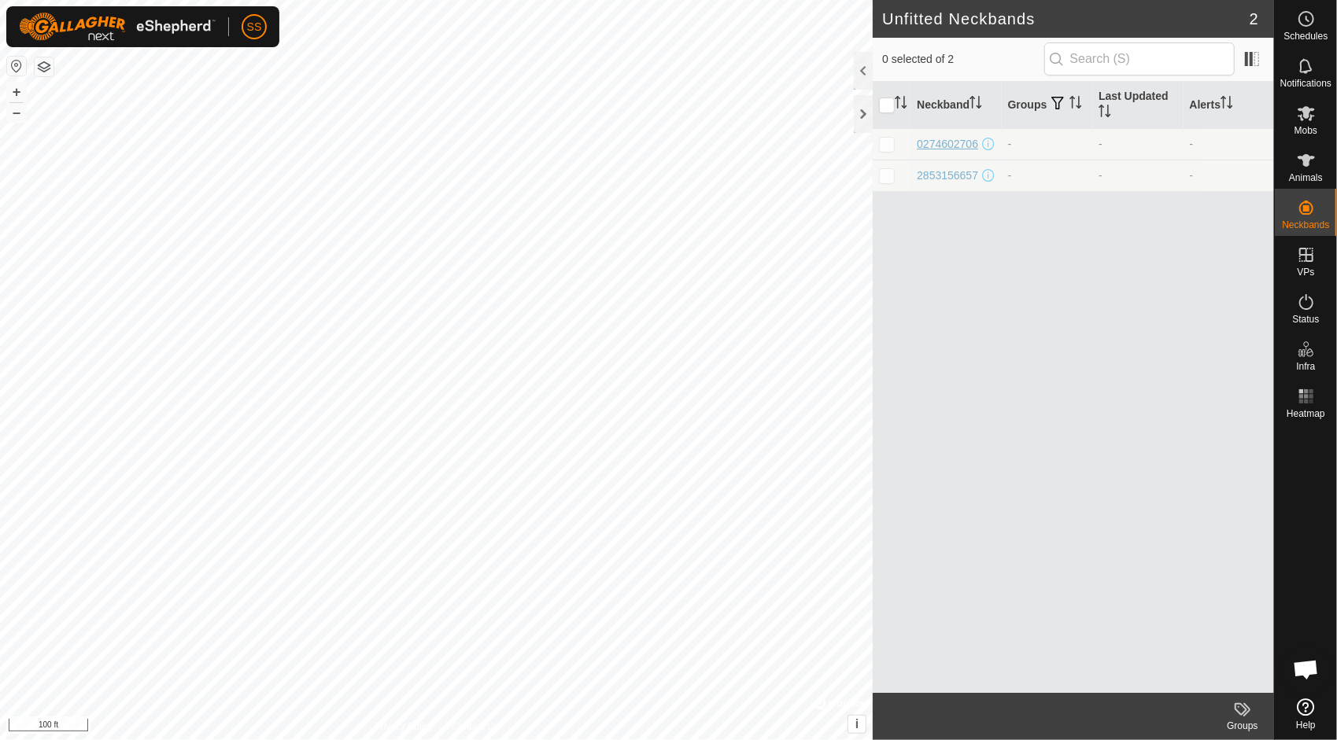
click at [950, 142] on div "0274602706" at bounding box center [946, 144] width 61 height 17
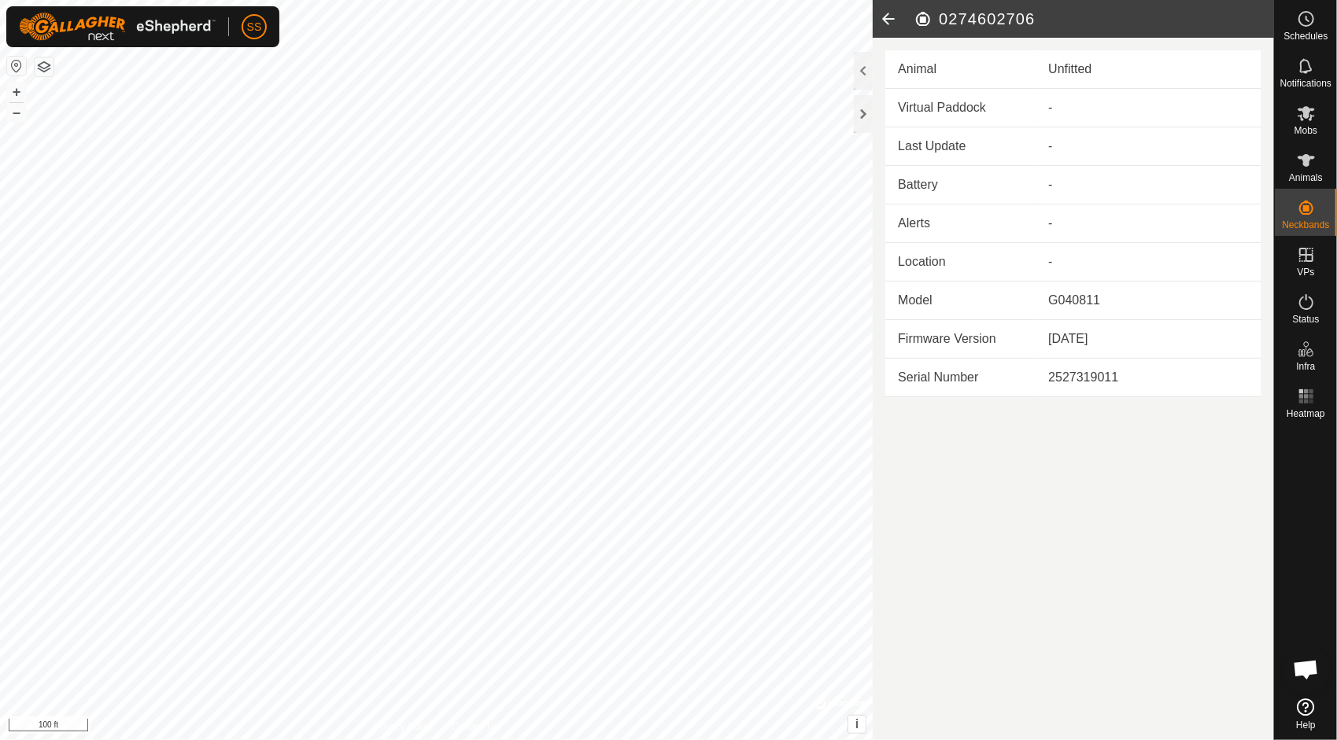
click at [889, 14] on icon at bounding box center [887, 19] width 31 height 38
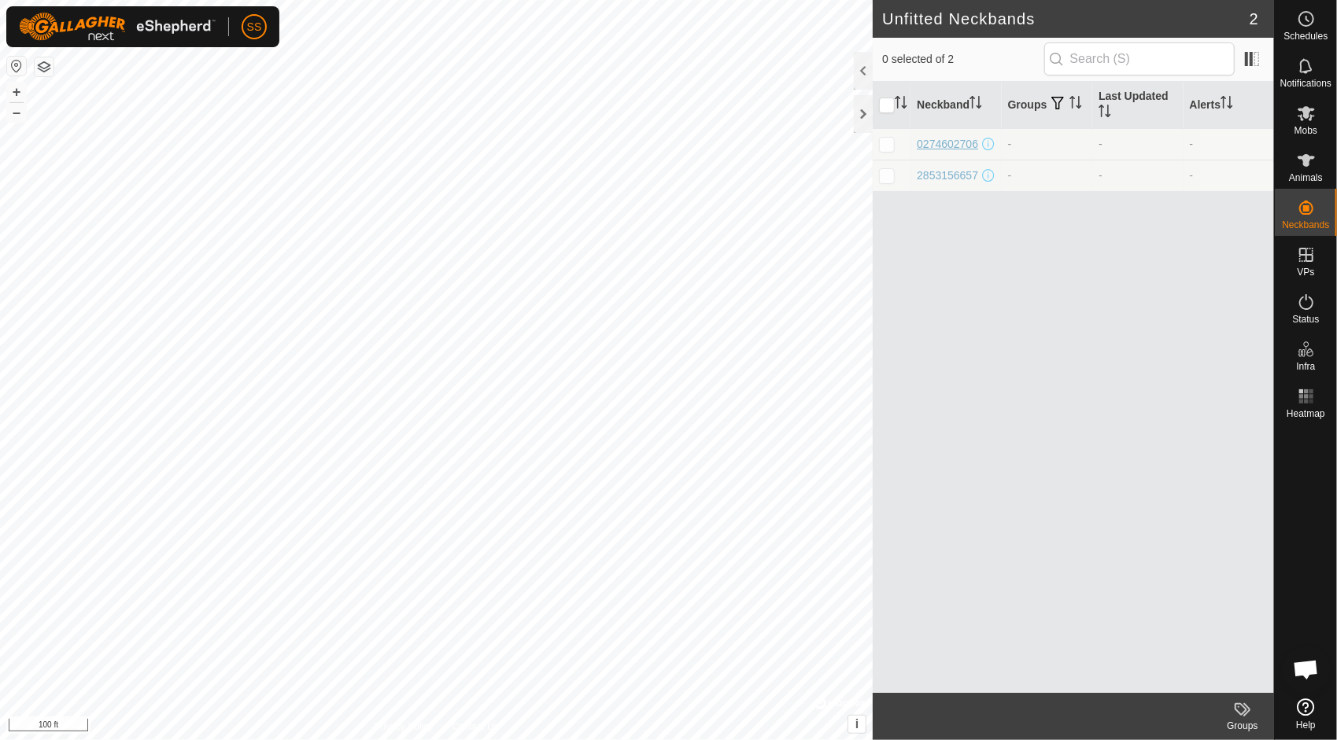
drag, startPoint x: 948, startPoint y: 140, endPoint x: 935, endPoint y: 145, distance: 13.4
click at [935, 145] on div "0274602706" at bounding box center [946, 144] width 61 height 17
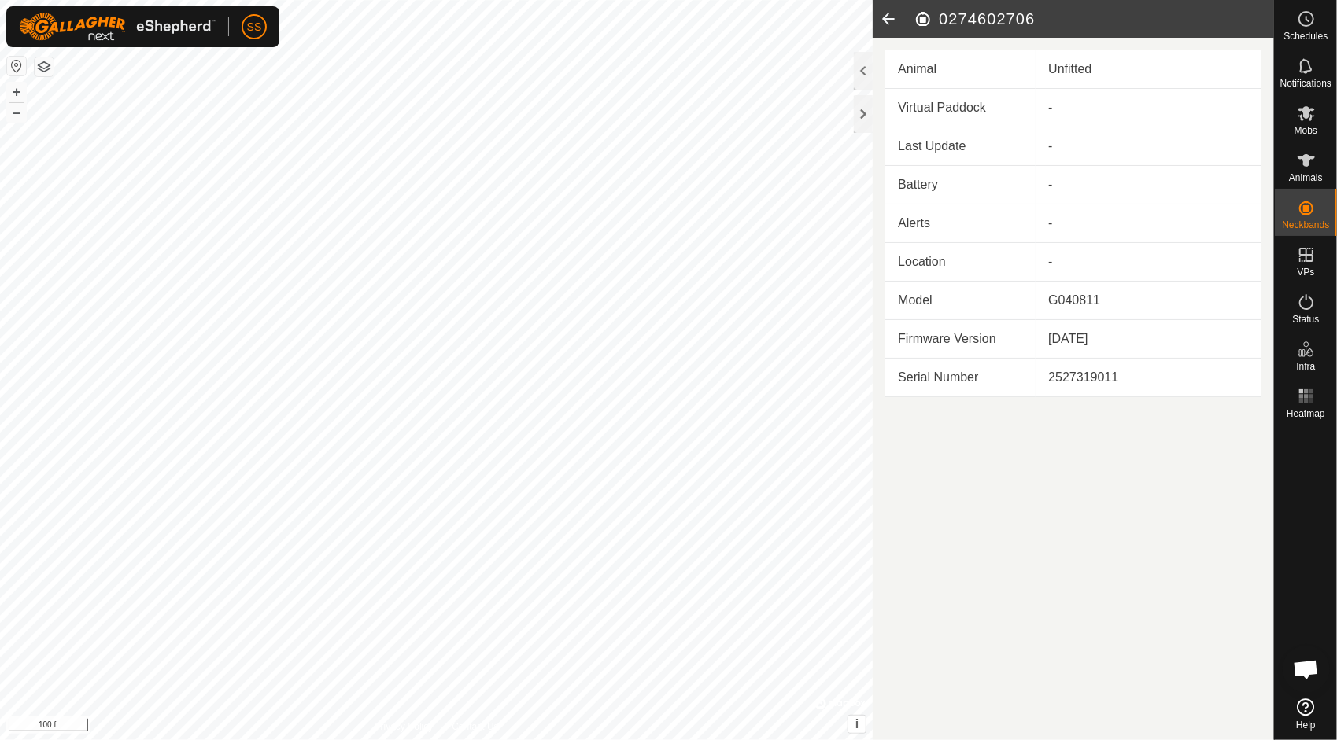
click at [894, 20] on icon at bounding box center [887, 19] width 31 height 38
